Goal: Find specific fact: Find specific fact

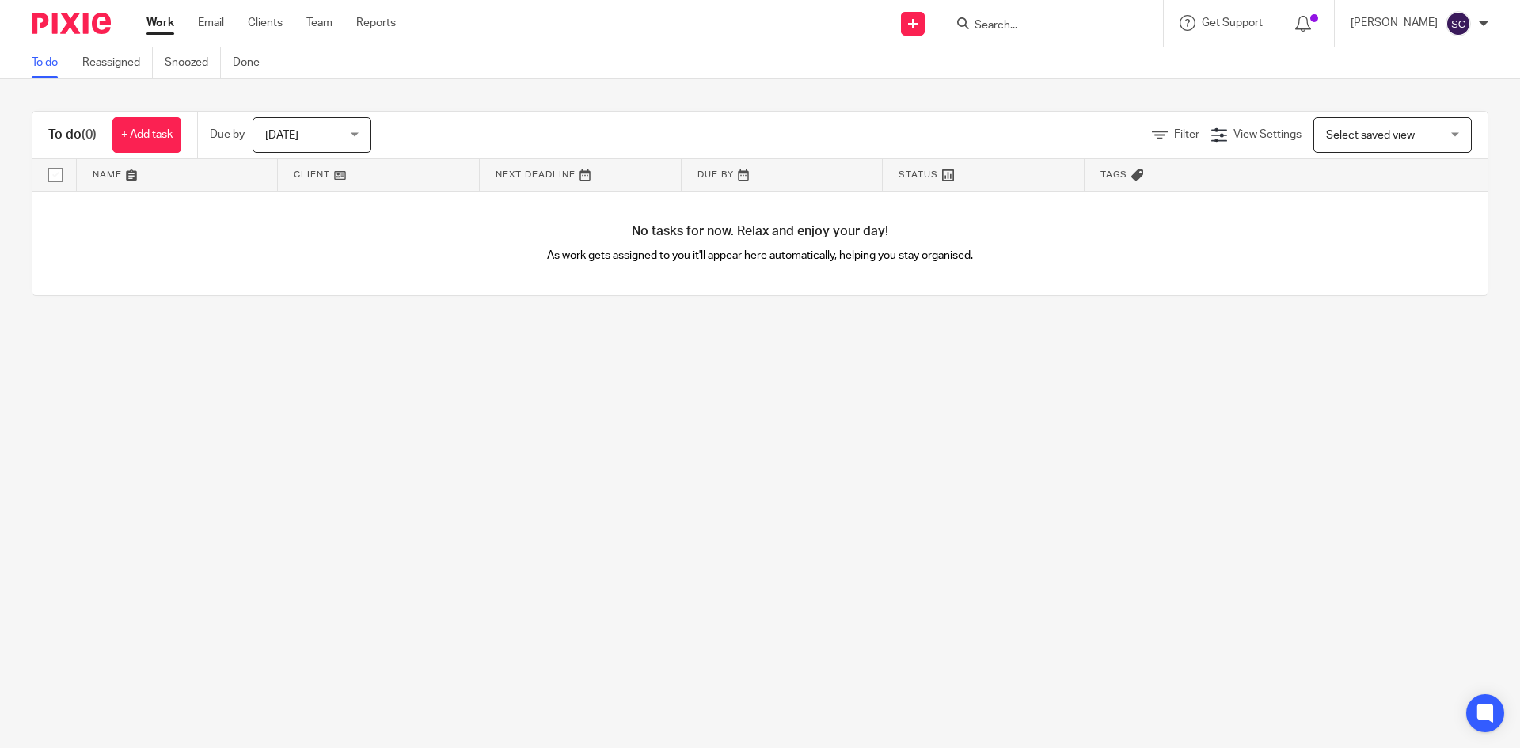
click at [1001, 19] on input "Search" at bounding box center [1044, 26] width 142 height 14
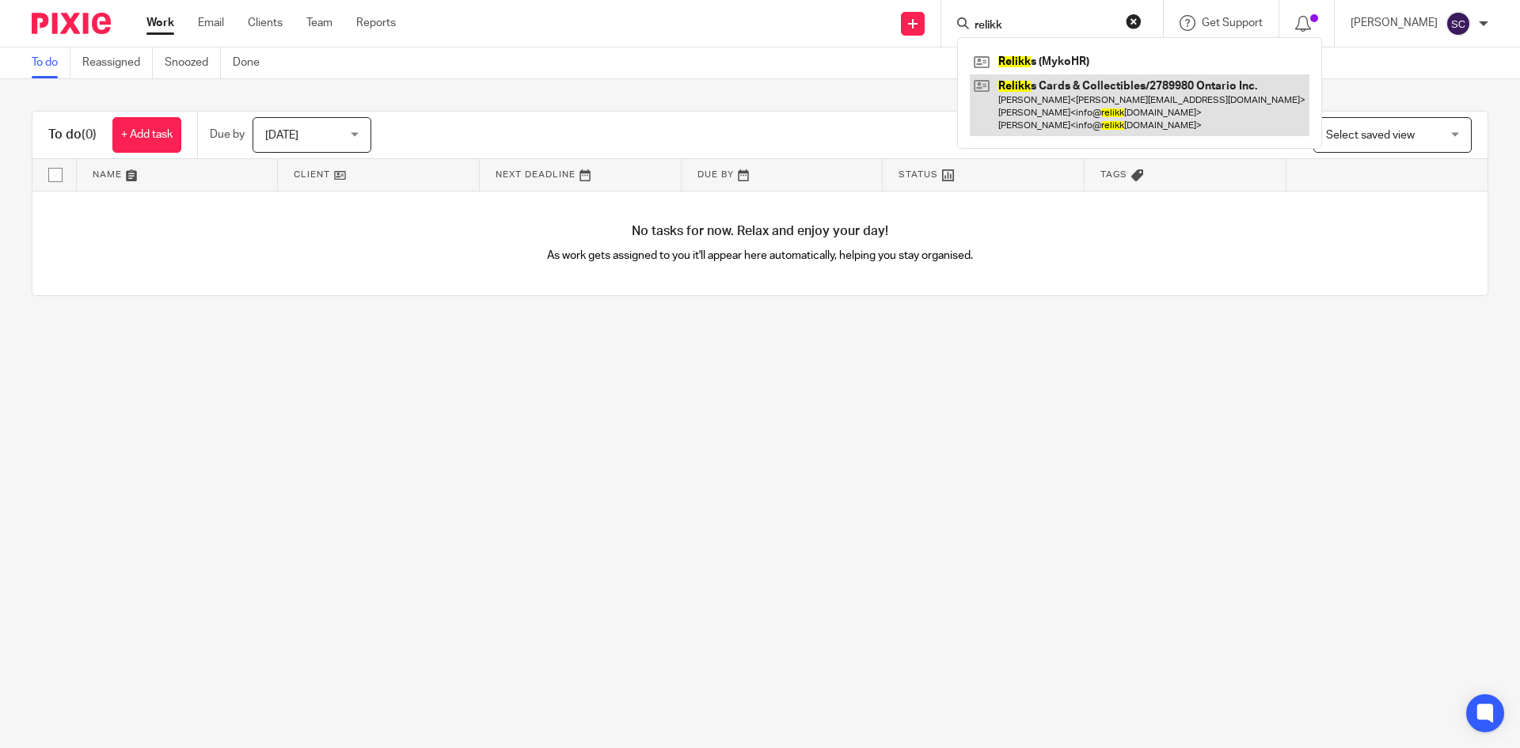
type input "relikk"
click at [1154, 79] on link at bounding box center [1140, 105] width 340 height 63
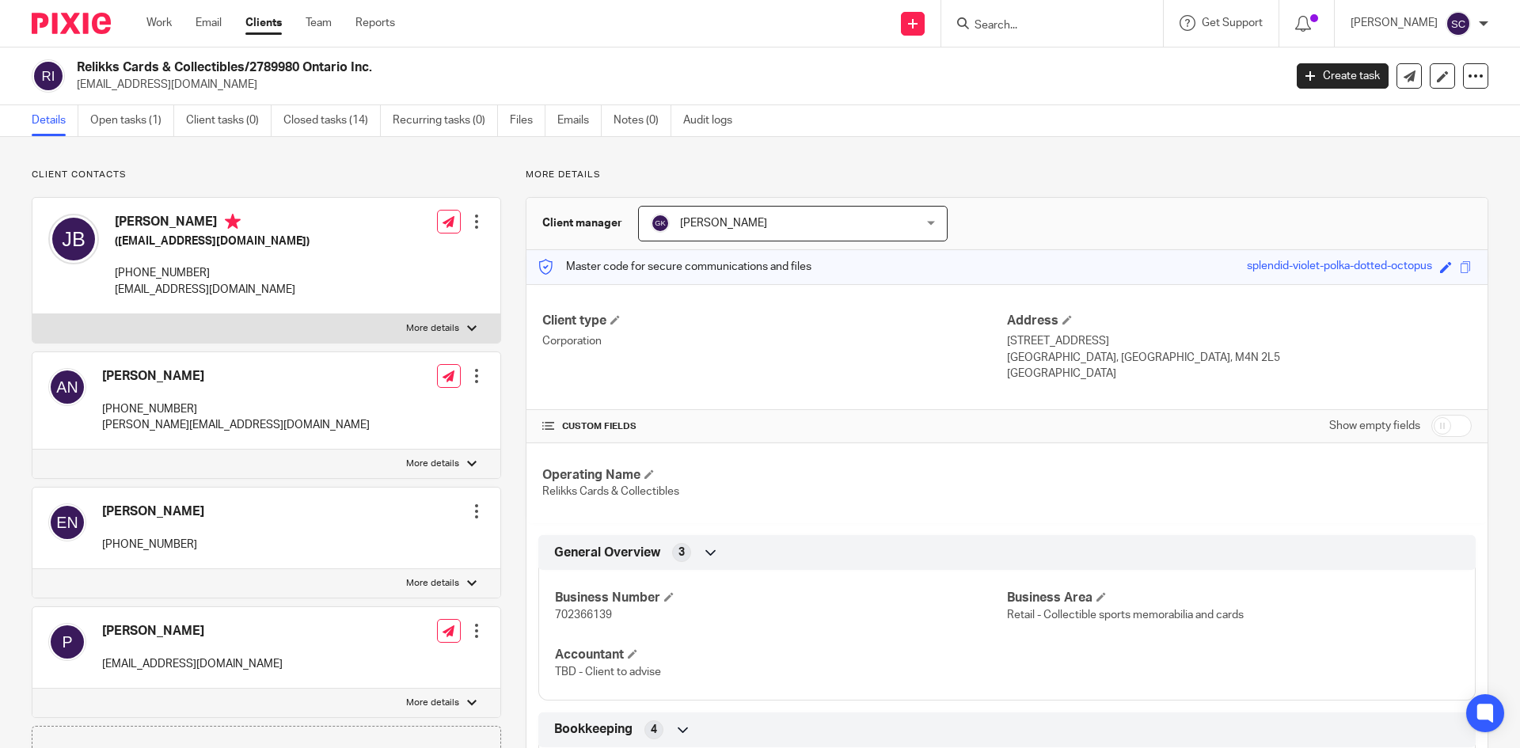
click at [602, 615] on span "702366139" at bounding box center [583, 615] width 57 height 11
copy span "702366139"
